Goal: Complete application form: Complete application form

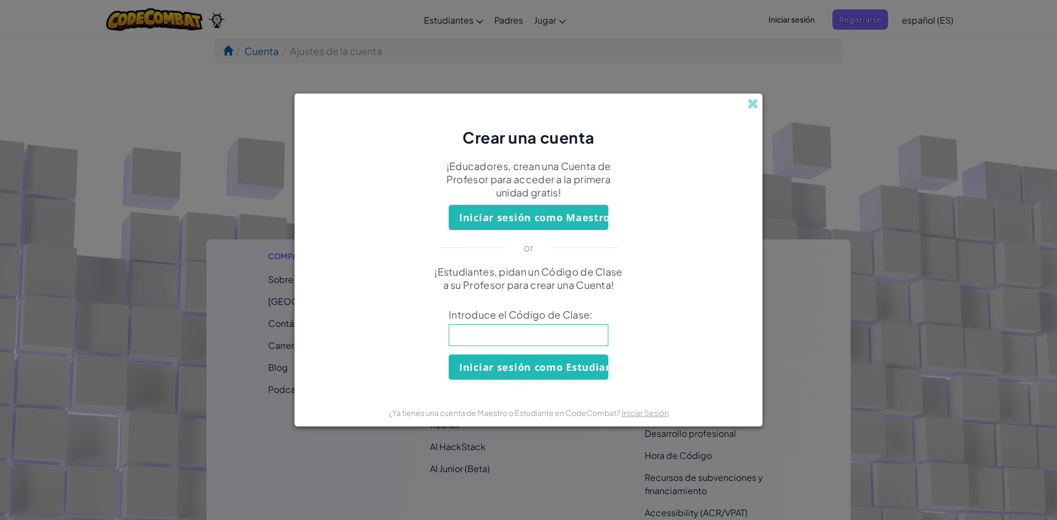
click at [571, 330] on input at bounding box center [529, 335] width 160 height 22
type input "FindRingSwim"
click at [541, 365] on button "Iniciar sesión como Estudiante" at bounding box center [529, 367] width 160 height 25
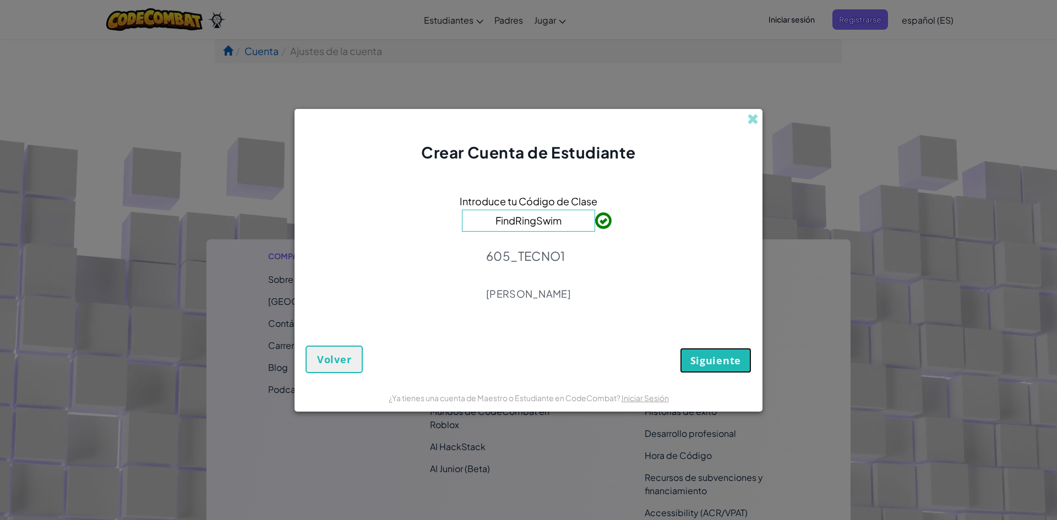
click at [695, 356] on span "Siguiente" at bounding box center [715, 360] width 51 height 13
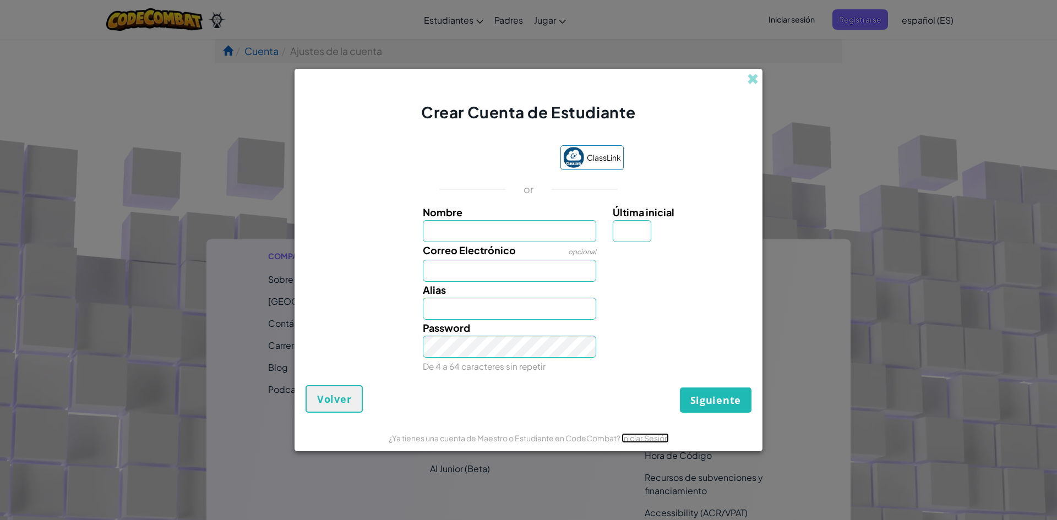
click at [657, 433] on link "Iniciar Sesión" at bounding box center [645, 438] width 47 height 10
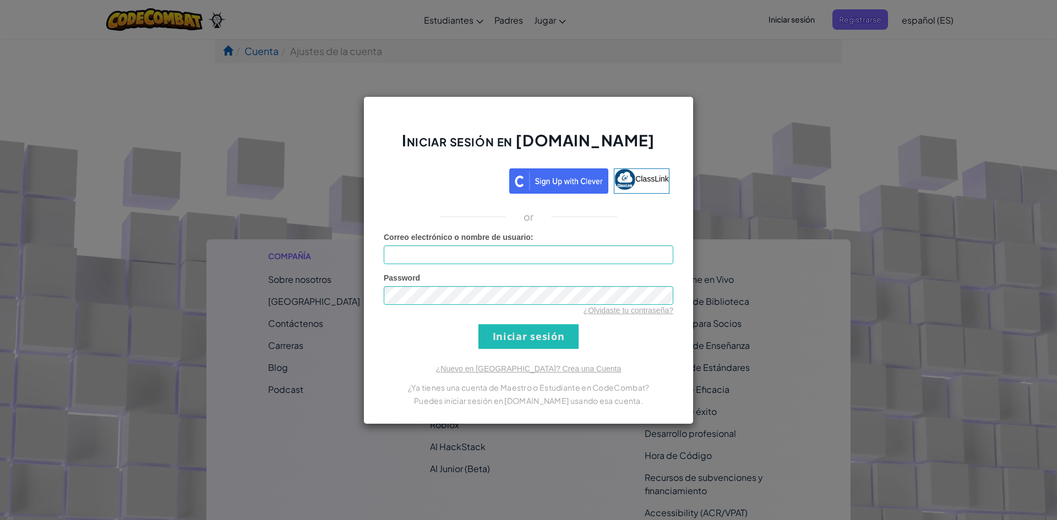
click at [705, 99] on div "Iniciar sesión en [DOMAIN_NAME] ClassLink or Error desconocido. Correo electrón…" at bounding box center [528, 260] width 1057 height 520
